Goal: Information Seeking & Learning: Learn about a topic

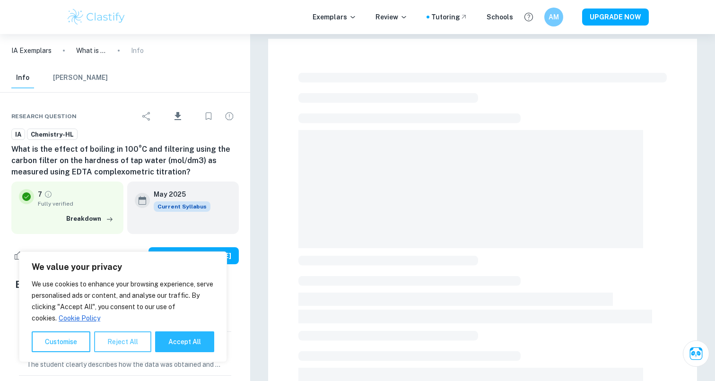
click at [112, 342] on button "Reject All" at bounding box center [122, 341] width 57 height 21
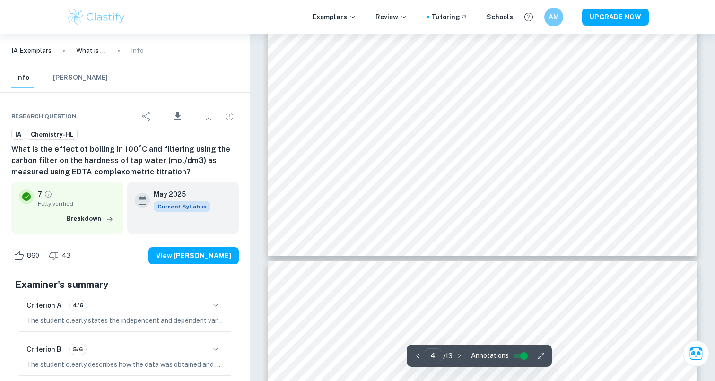
scroll to position [1971, 0]
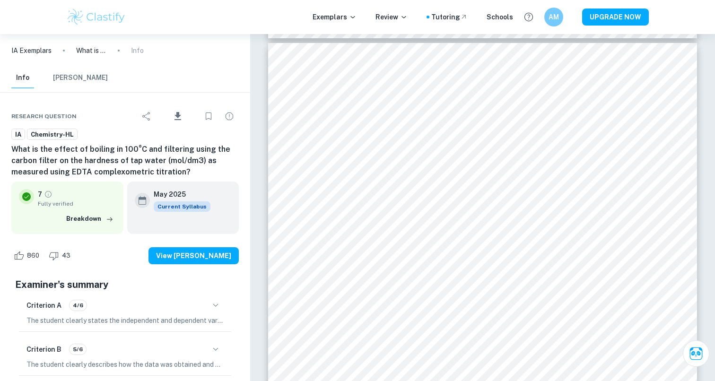
type input "1"
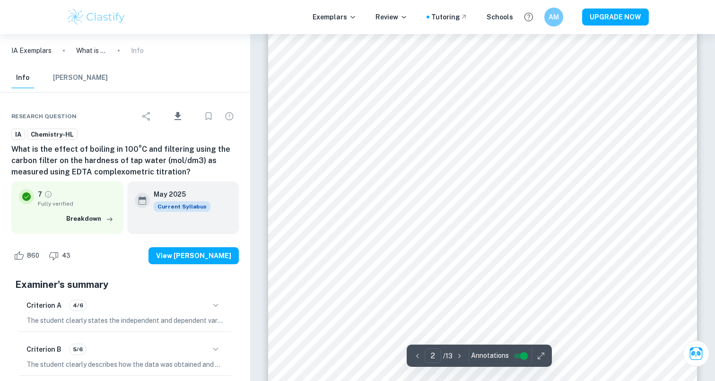
scroll to position [631, 0]
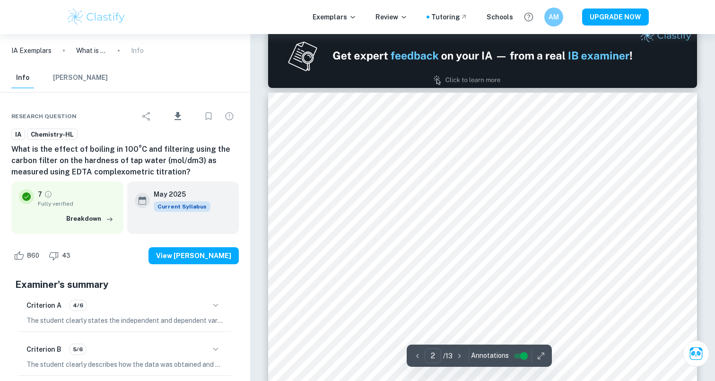
type input "1"
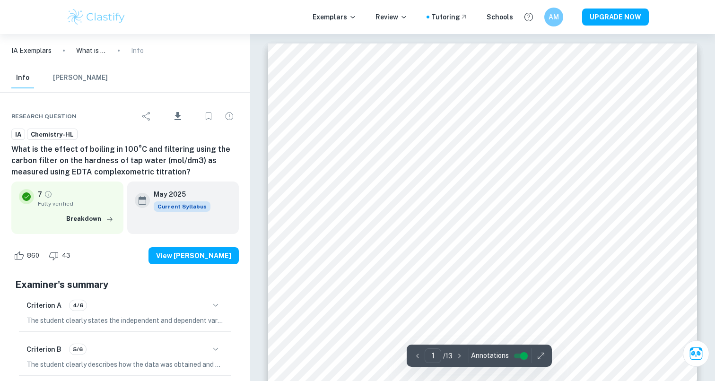
scroll to position [7, 0]
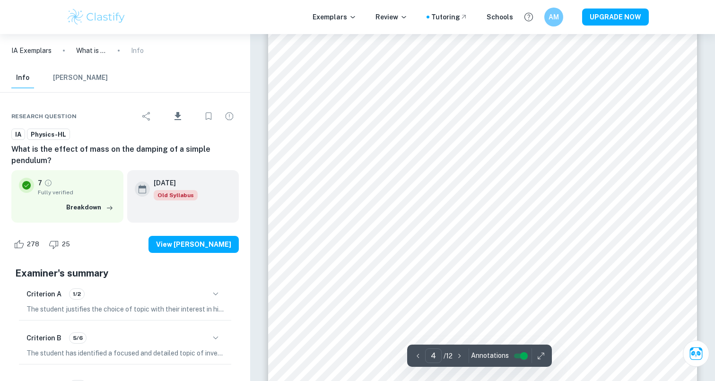
scroll to position [1612, 0]
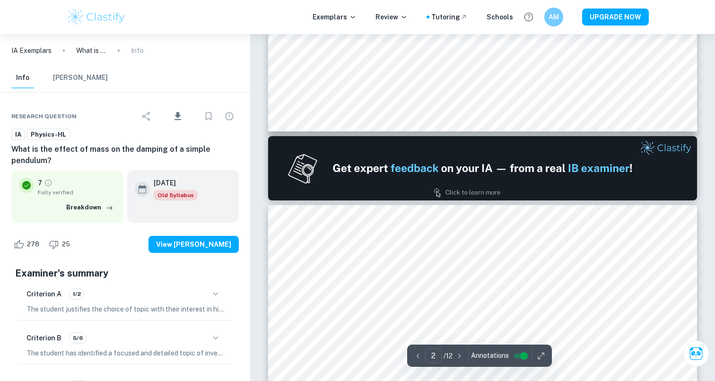
type input "1"
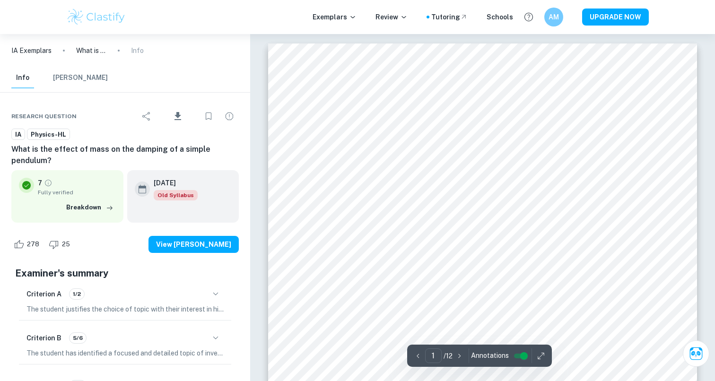
scroll to position [0, 0]
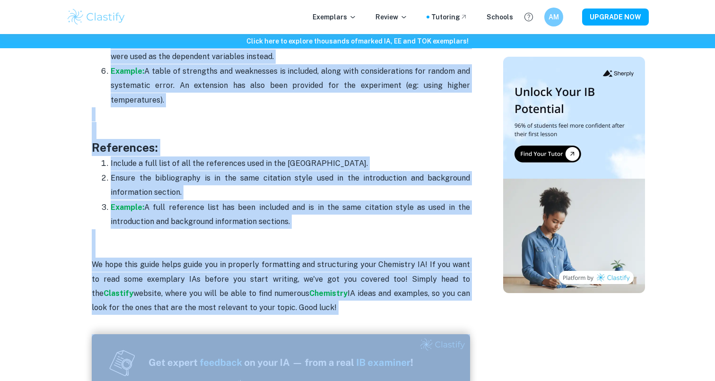
scroll to position [3009, 0]
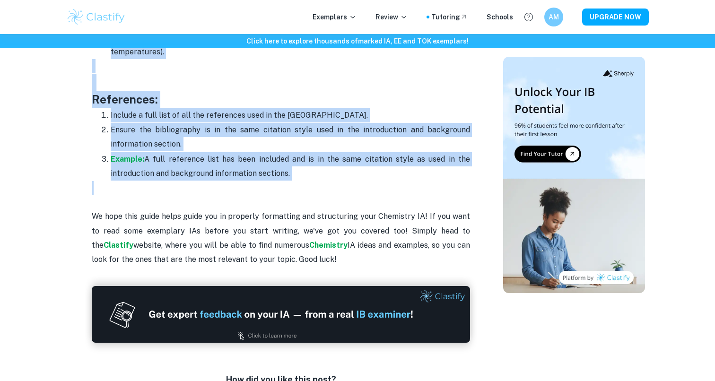
drag, startPoint x: 148, startPoint y: 212, endPoint x: 364, endPoint y: 174, distance: 219.5
copy div "Chemistry IA Format and Structure A top-scoring IA should be easy to read, have…"
